Goal: Information Seeking & Learning: Learn about a topic

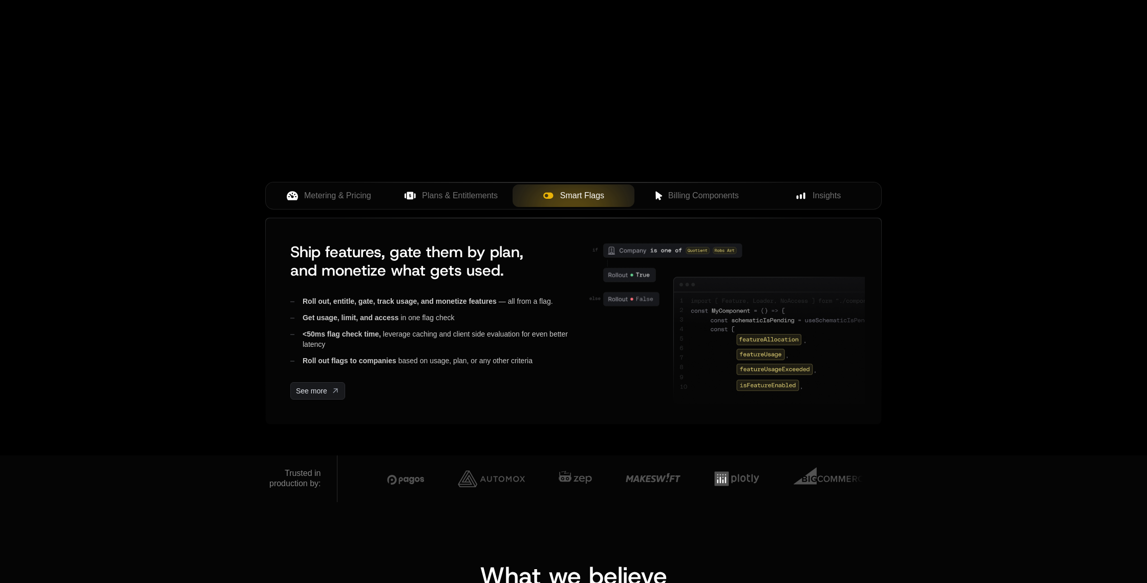
scroll to position [269, 0]
click at [705, 196] on span "Billing Components" at bounding box center [703, 195] width 71 height 12
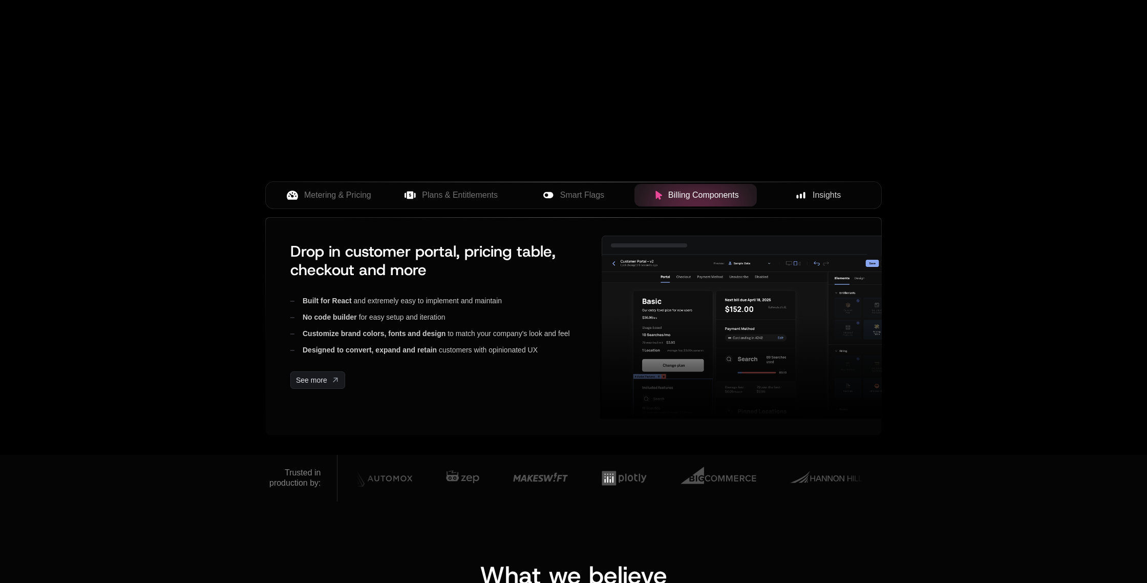
click at [809, 198] on div "Insights" at bounding box center [818, 195] width 106 height 12
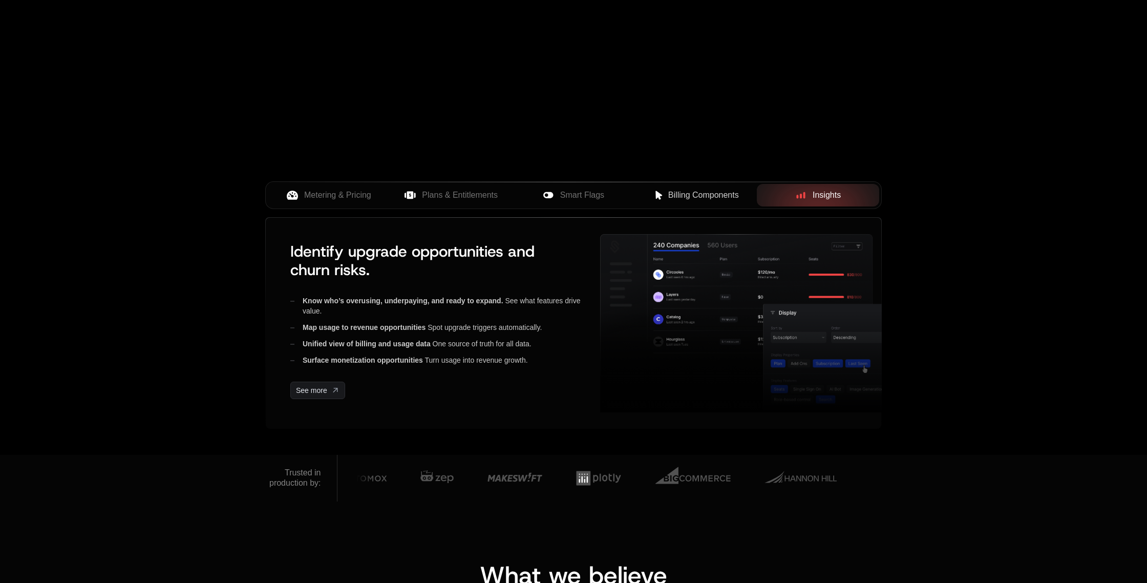
click at [711, 198] on span "Billing Components" at bounding box center [703, 195] width 71 height 12
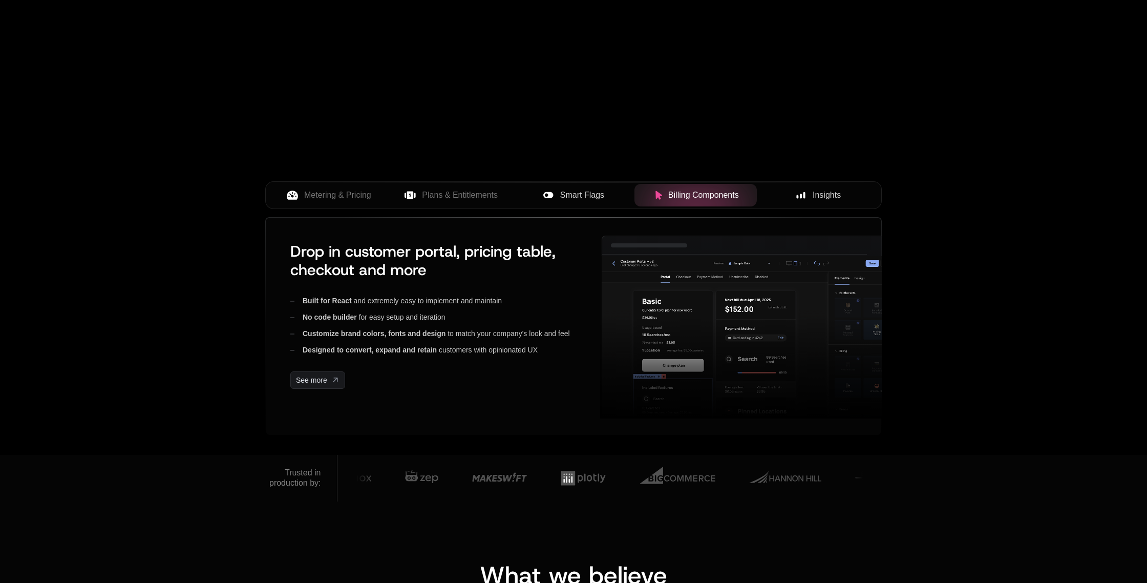
click at [601, 198] on span "Smart Flags" at bounding box center [582, 195] width 44 height 12
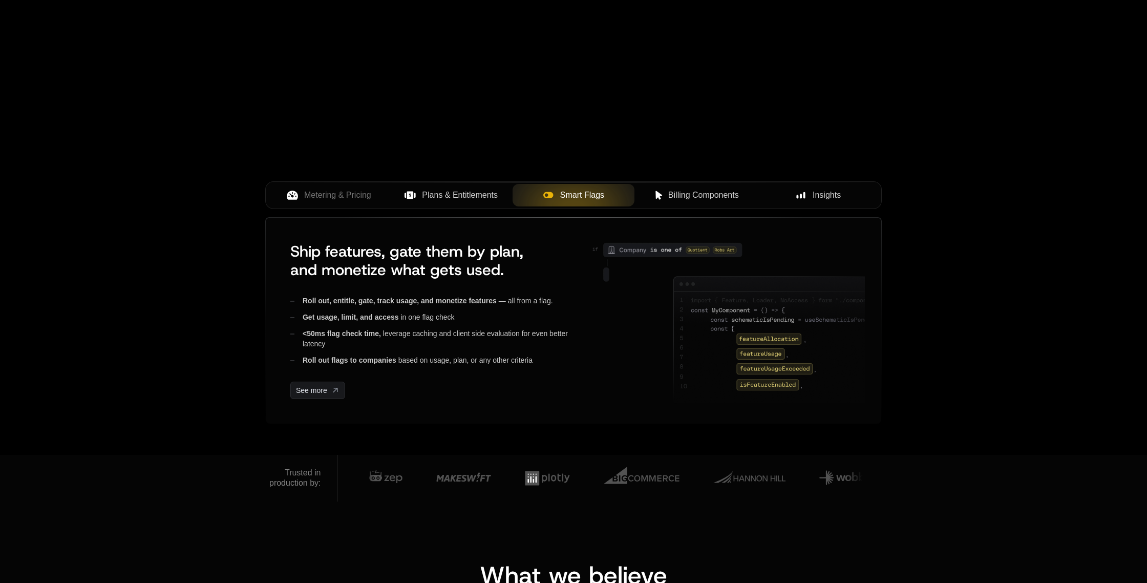
click at [434, 200] on span "Plans & Entitlements" at bounding box center [460, 195] width 76 height 12
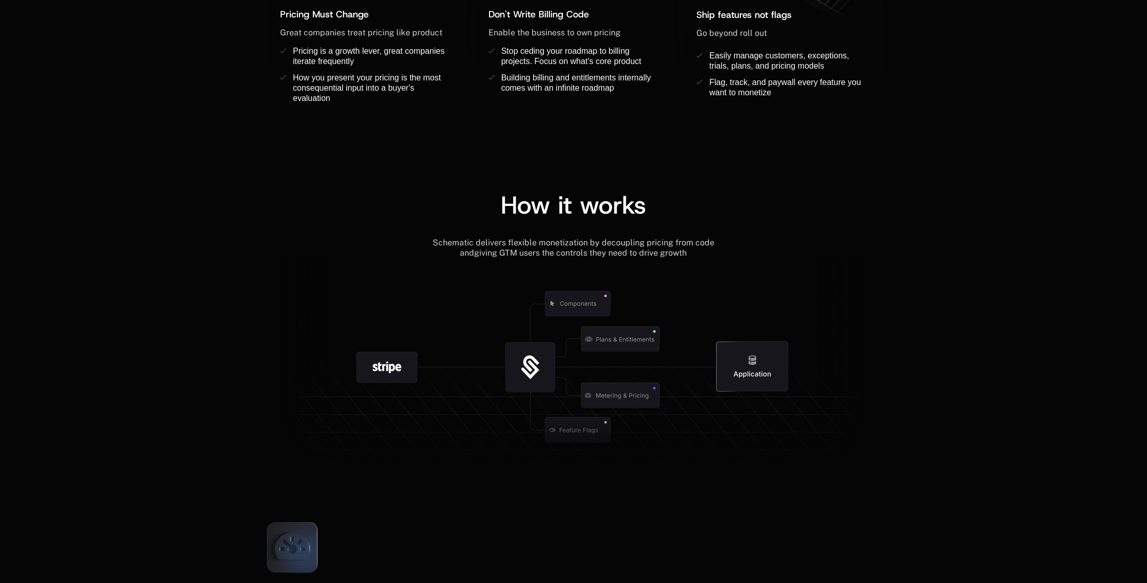
scroll to position [0, 0]
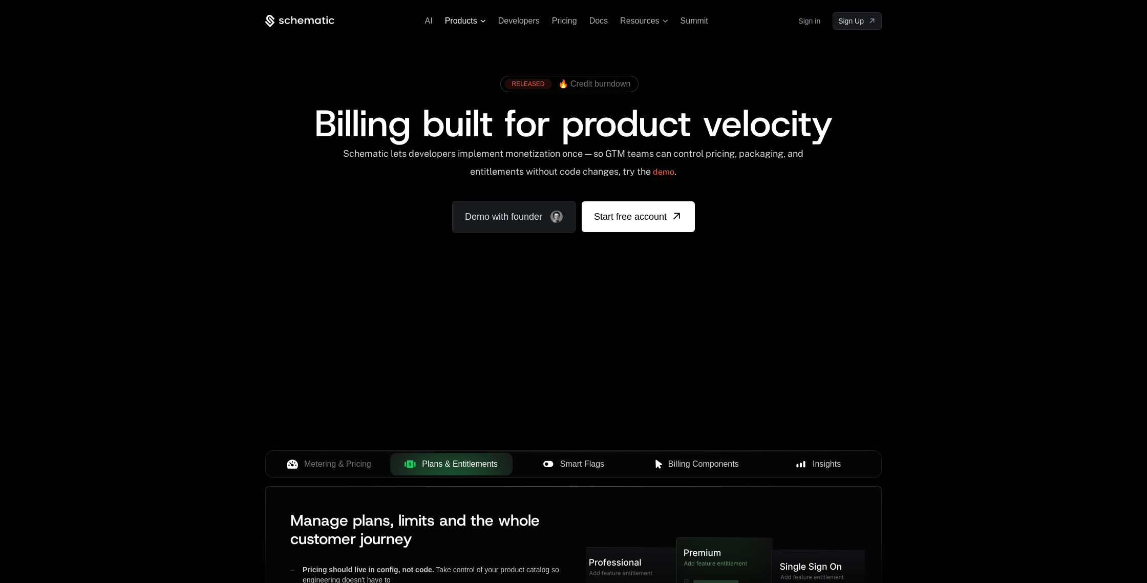
click at [468, 23] on span "Products" at bounding box center [461, 20] width 32 height 9
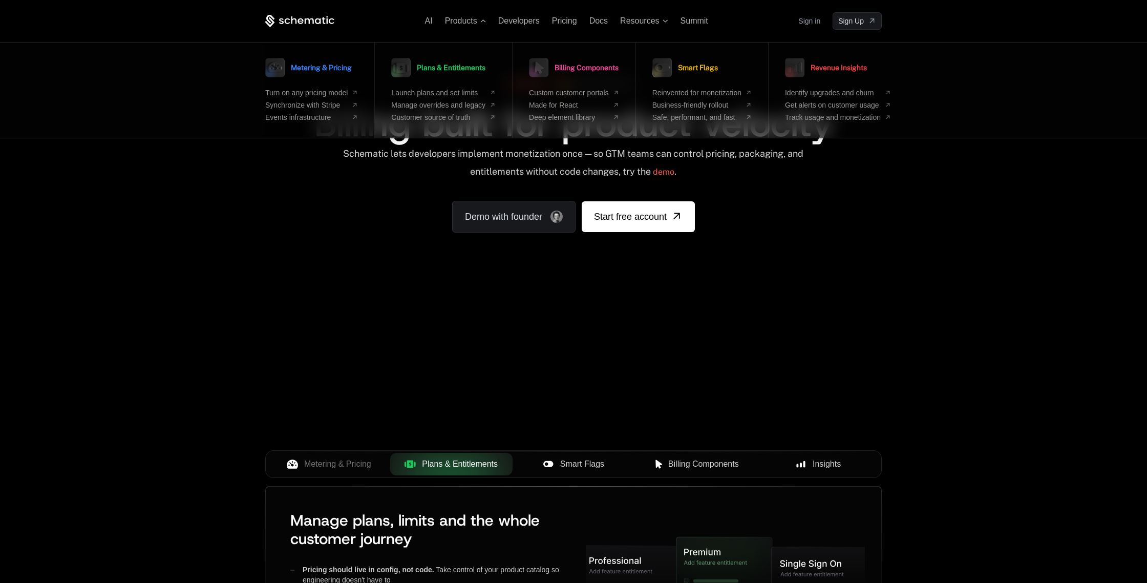
click at [337, 74] on link "Metering & Pricing" at bounding box center [308, 68] width 87 height 26
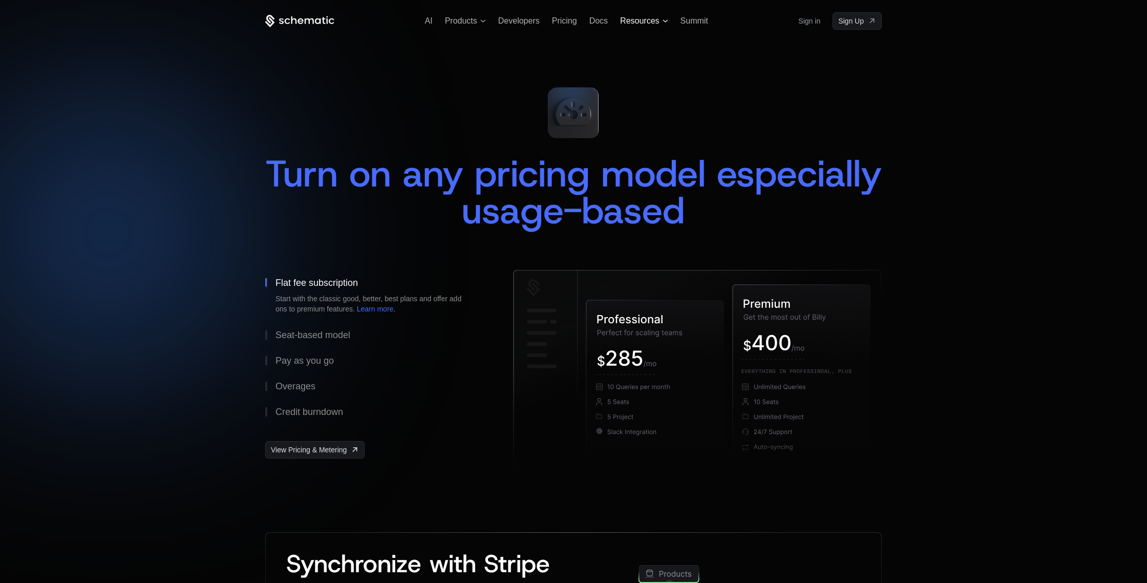
click at [635, 25] on span "Resources" at bounding box center [639, 20] width 39 height 9
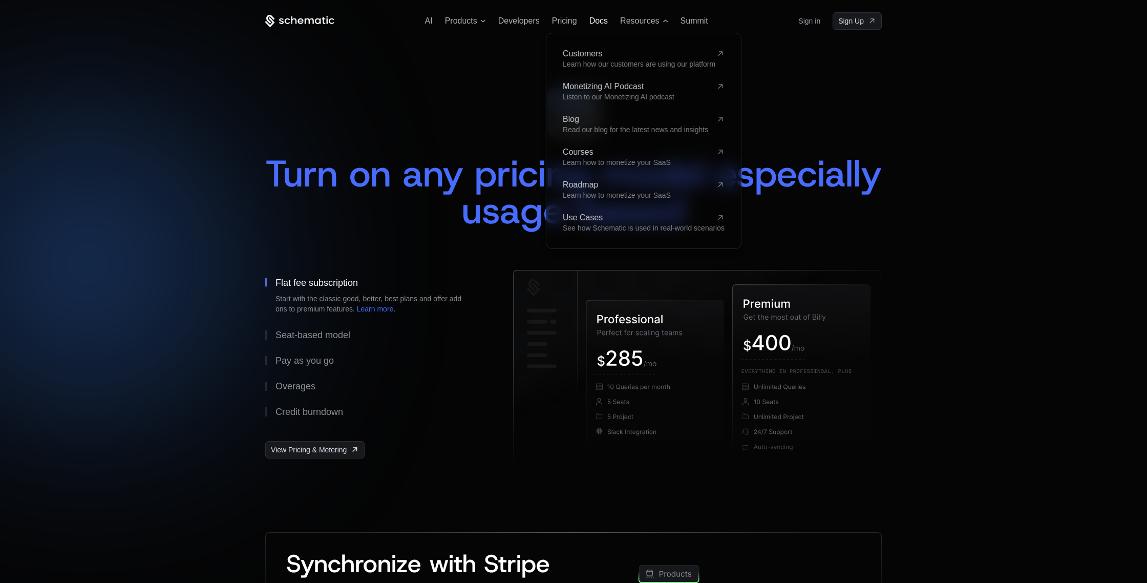
click at [590, 22] on span "Docs" at bounding box center [598, 20] width 18 height 9
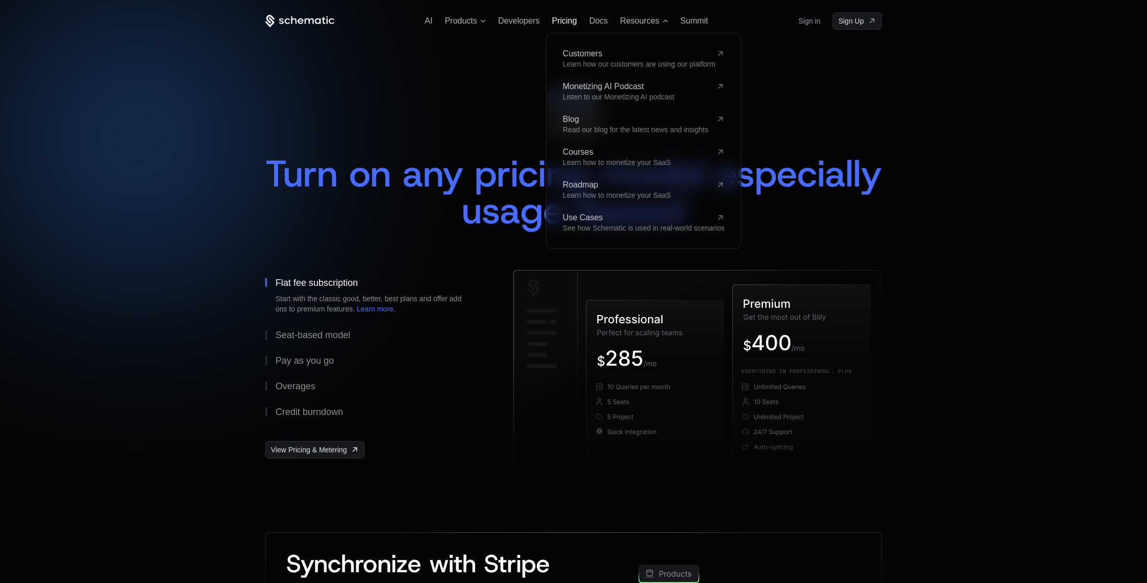
click at [563, 25] on span "Pricing" at bounding box center [564, 20] width 25 height 9
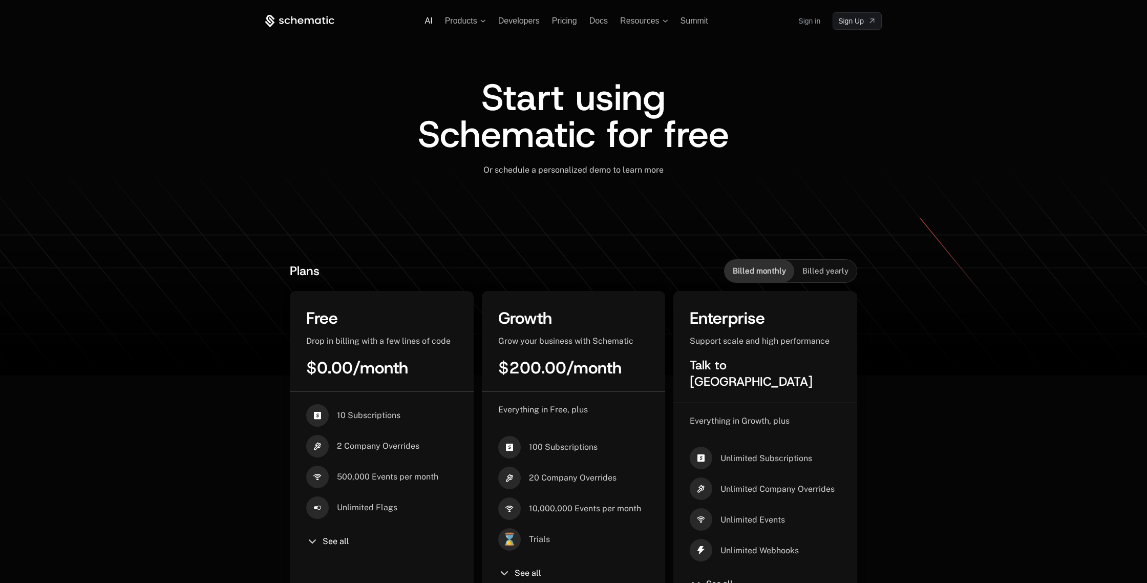
click at [428, 18] on span "AI" at bounding box center [429, 20] width 8 height 9
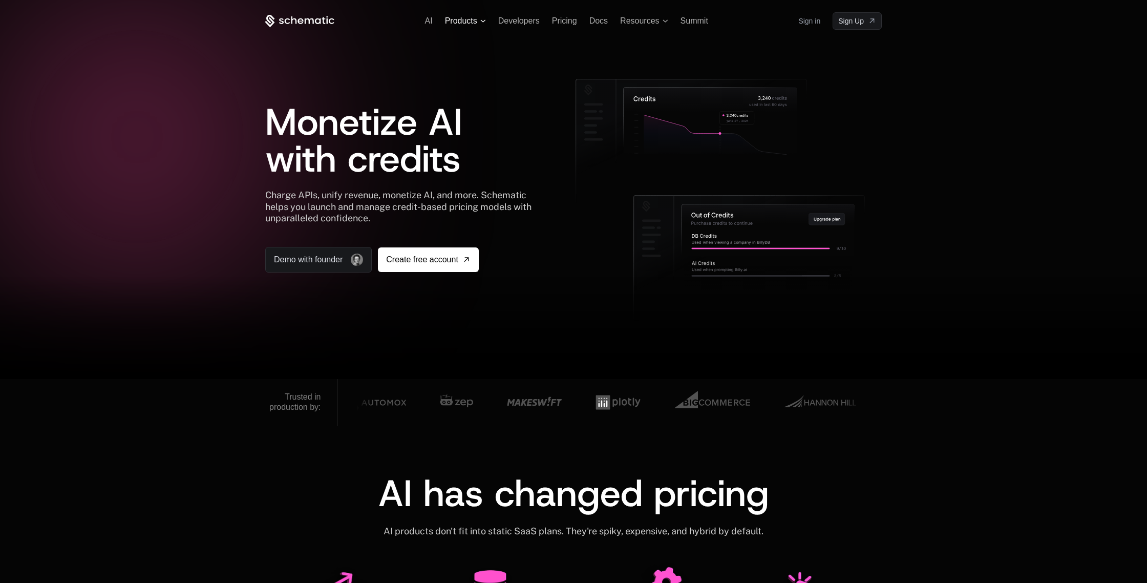
click at [480, 21] on icon at bounding box center [483, 20] width 6 height 3
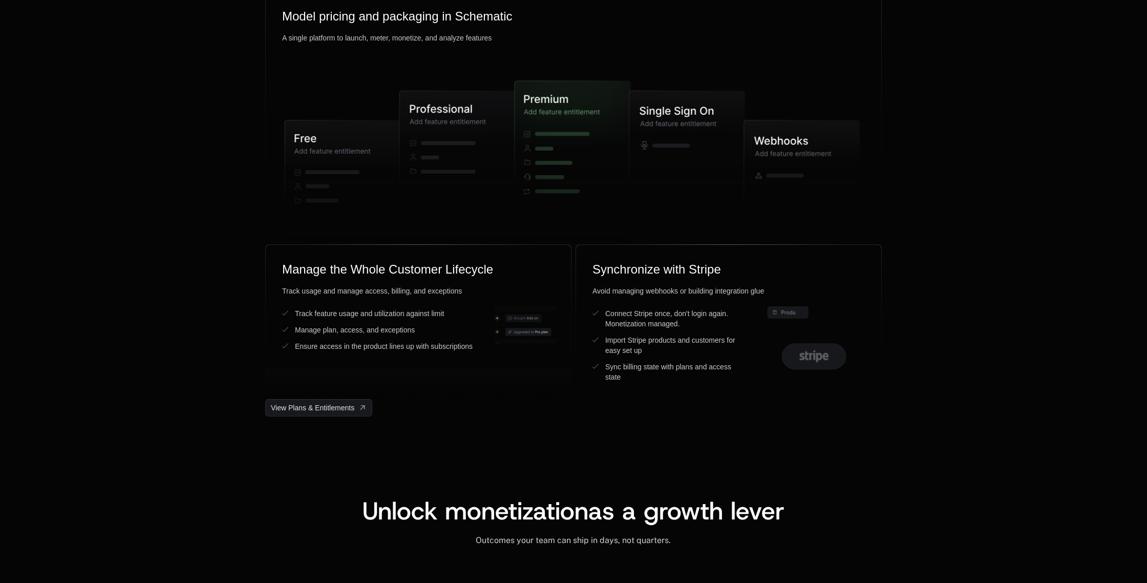
scroll to position [2627, 0]
